Goal: Navigation & Orientation: Find specific page/section

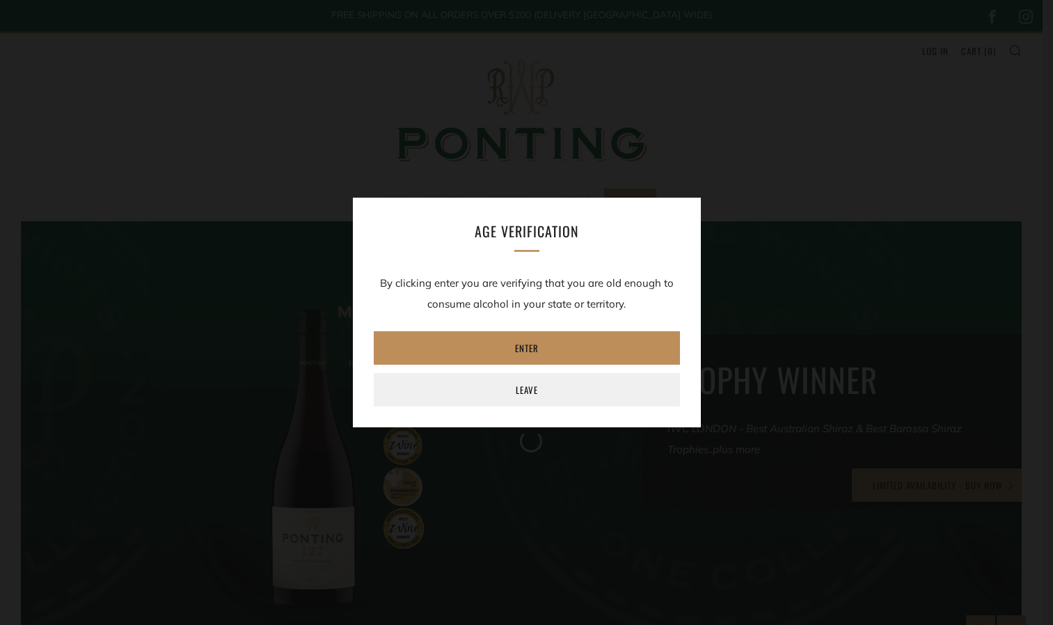
click at [530, 349] on link "Enter" at bounding box center [527, 347] width 306 height 33
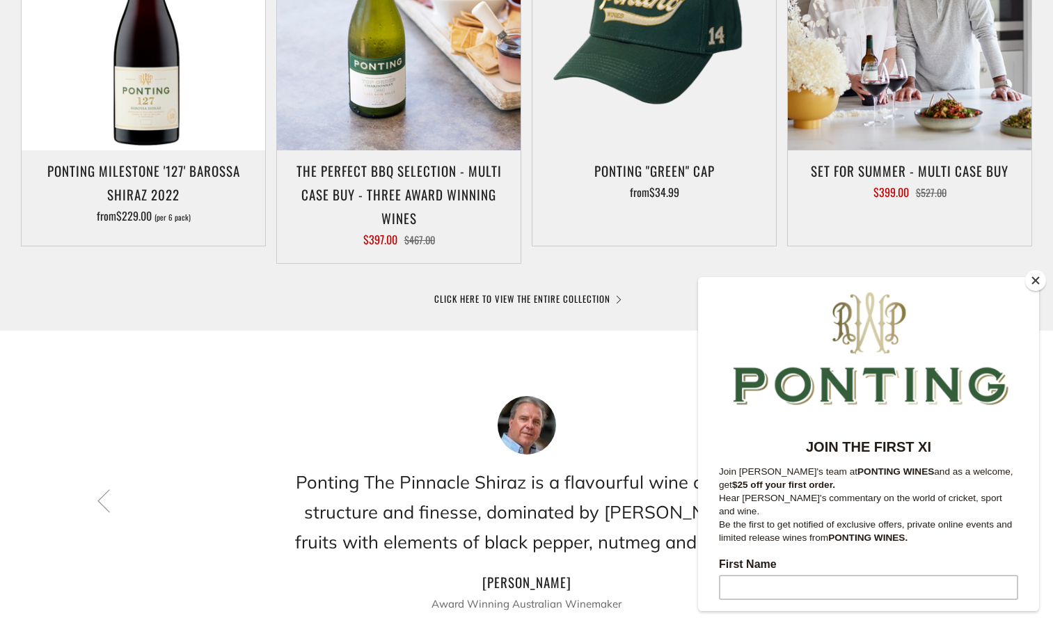
scroll to position [835, 0]
click at [1035, 280] on button "Close" at bounding box center [1035, 280] width 21 height 21
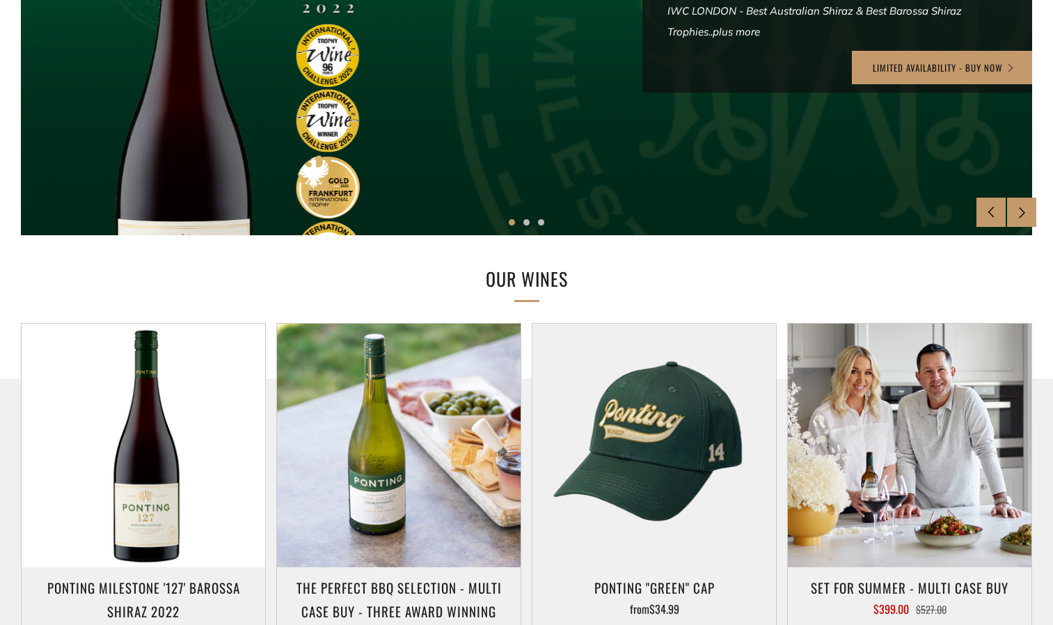
scroll to position [0, 0]
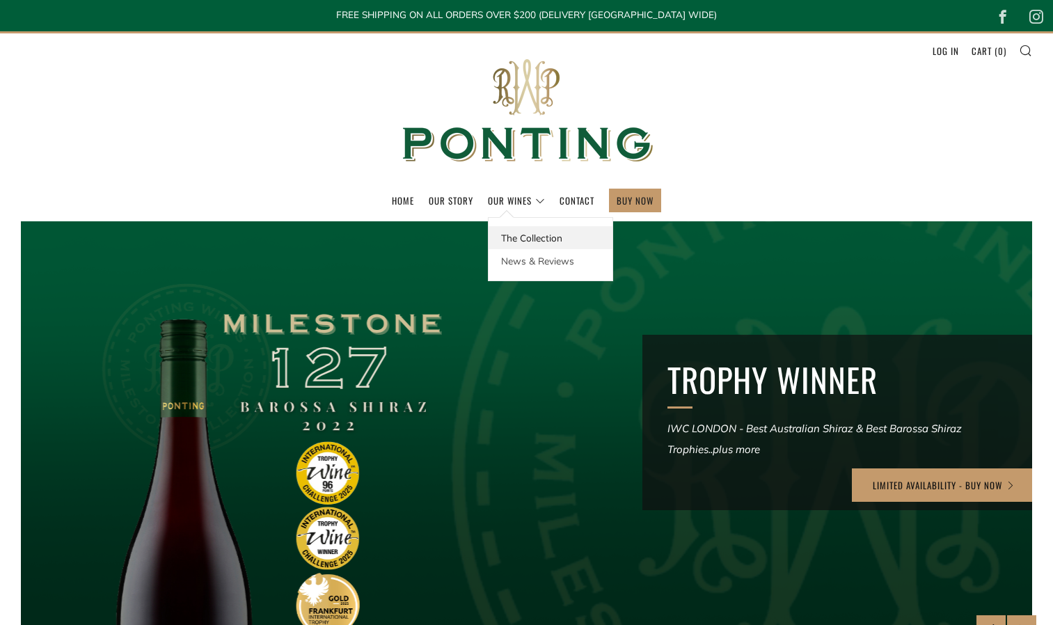
click at [520, 235] on link "The Collection" at bounding box center [550, 237] width 124 height 23
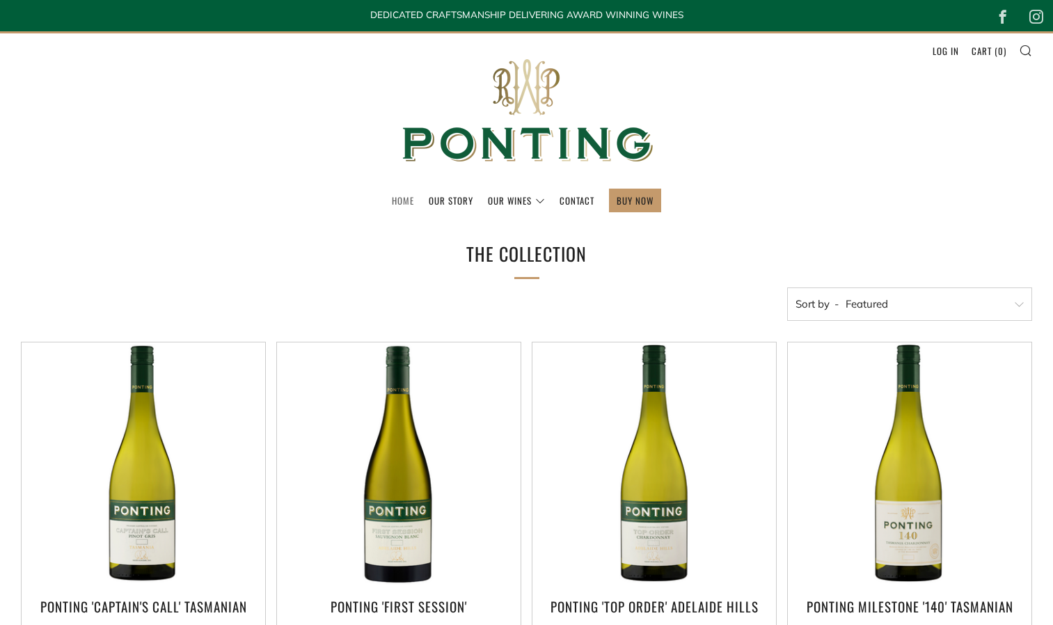
click at [399, 198] on link "Home" at bounding box center [403, 200] width 22 height 22
